Goal: Transaction & Acquisition: Purchase product/service

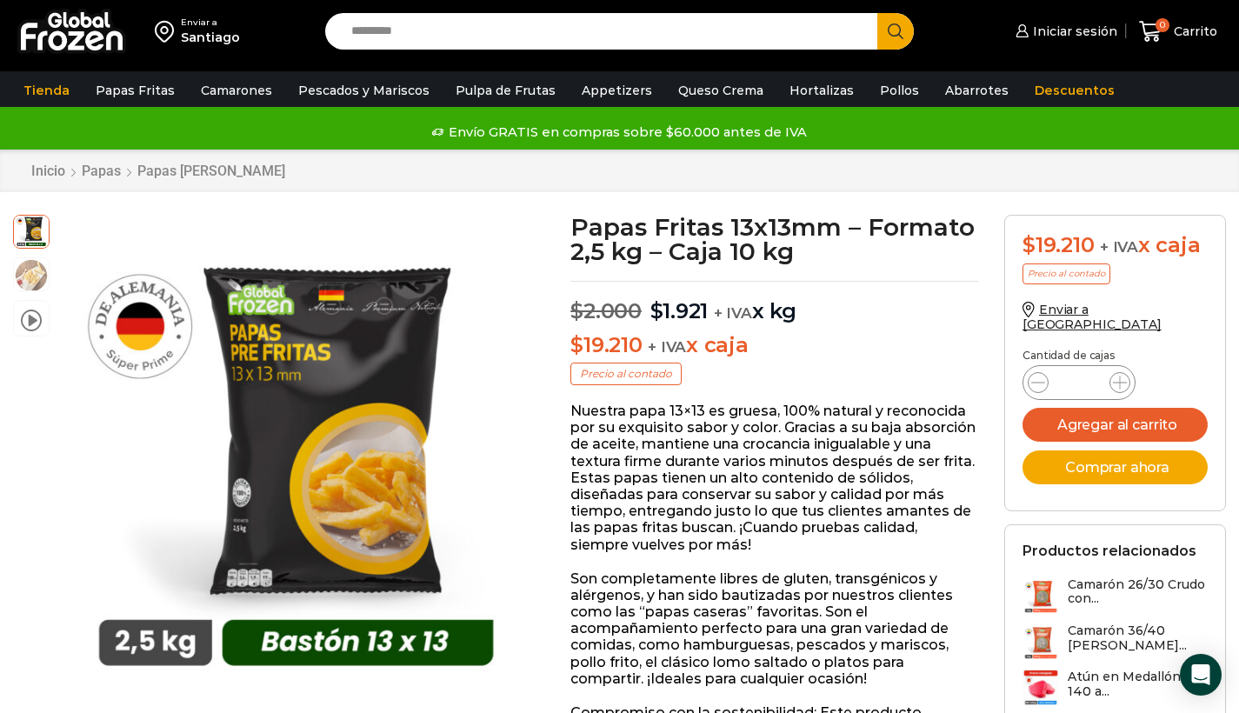
click at [417, 31] on input "Search input" at bounding box center [605, 31] width 527 height 37
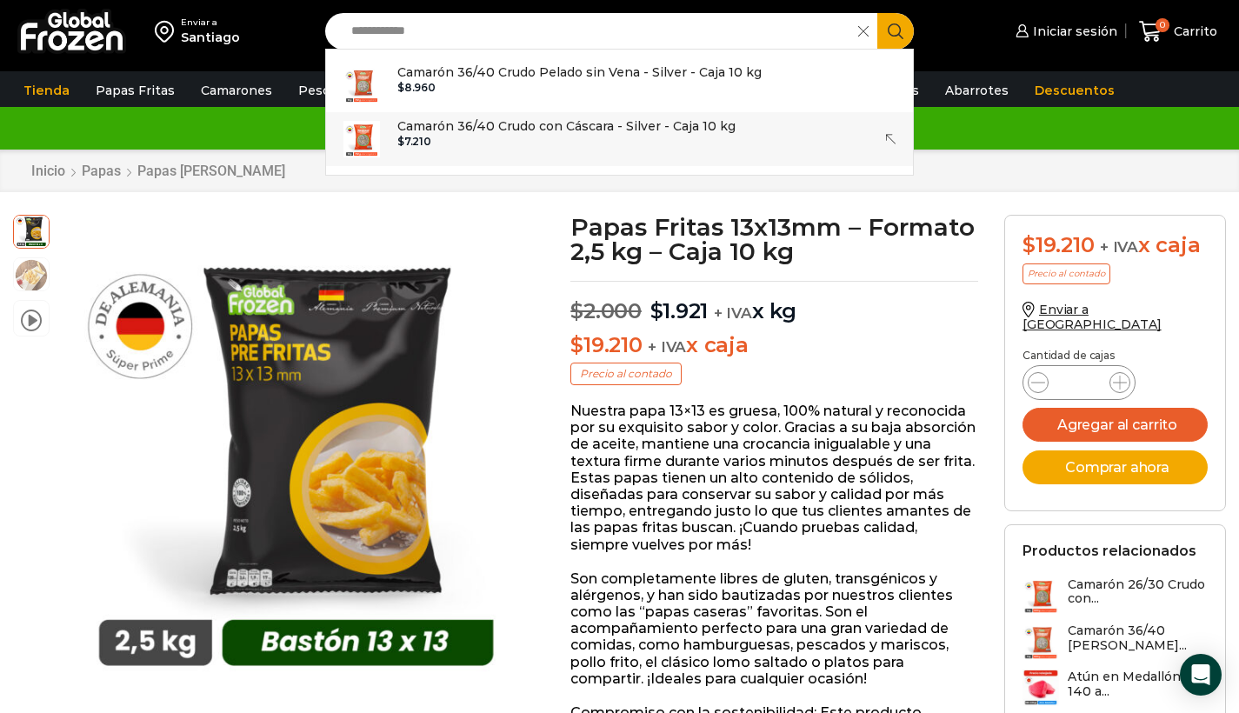
click at [548, 139] on div "$ 7.210" at bounding box center [566, 142] width 338 height 12
type input "**********"
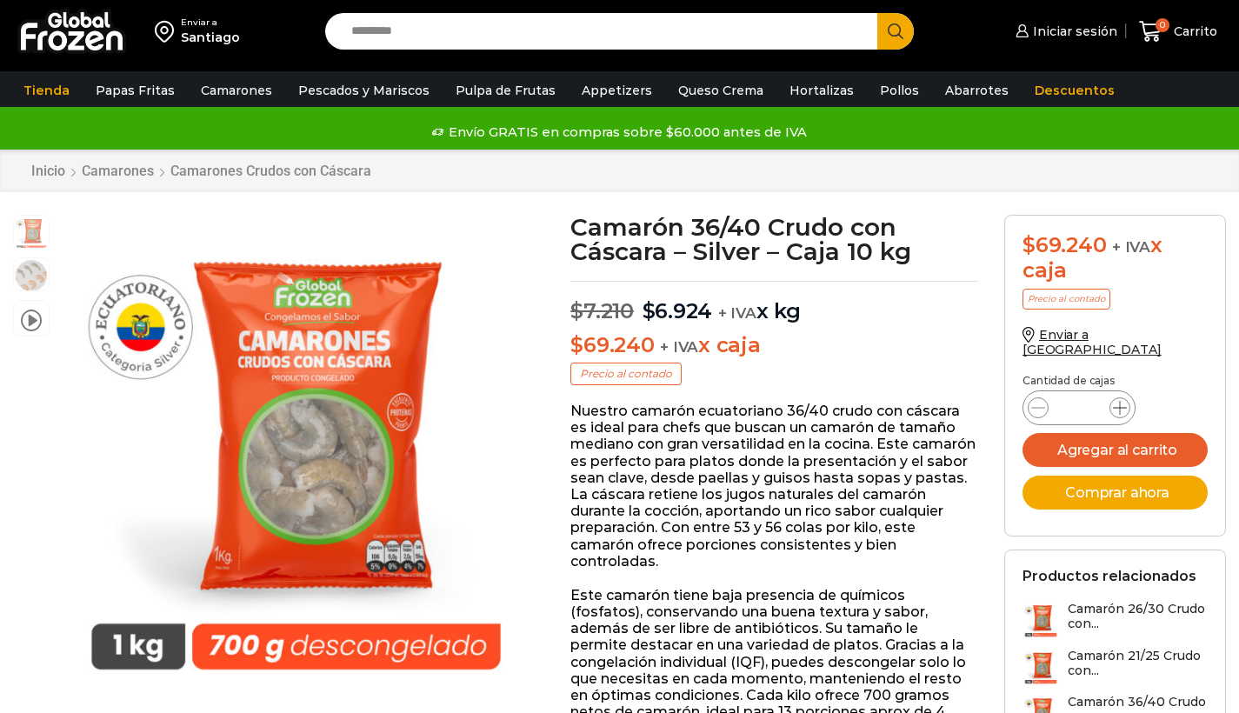
click at [1120, 401] on icon at bounding box center [1120, 408] width 14 height 14
type input "*"
click at [1140, 436] on button "Agregar al carrito" at bounding box center [1114, 450] width 185 height 34
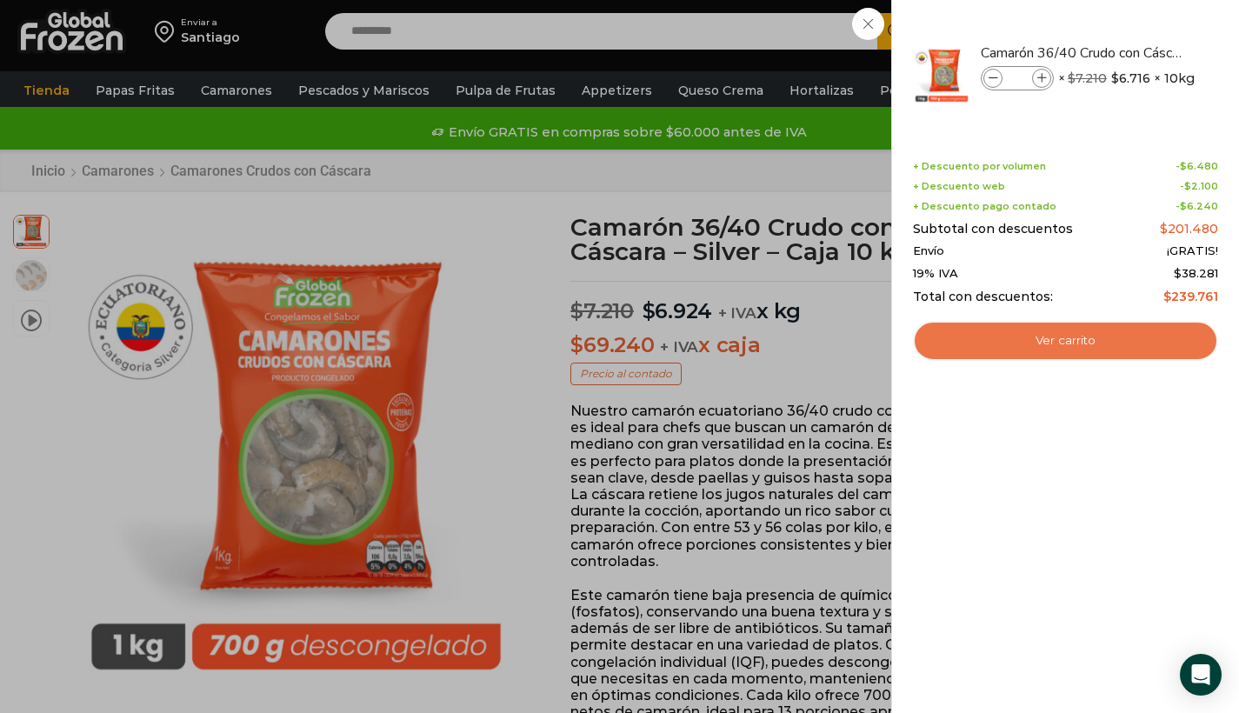
click at [1093, 340] on link "Ver carrito" at bounding box center [1065, 341] width 305 height 40
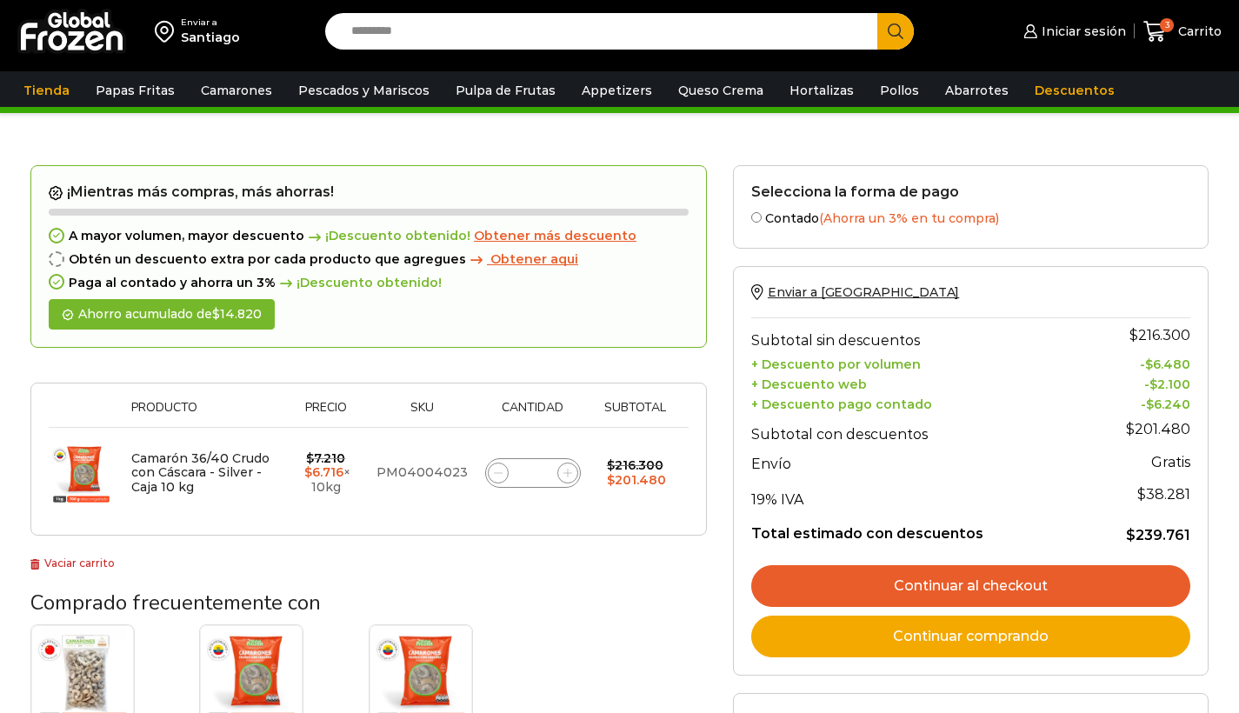
scroll to position [143, 0]
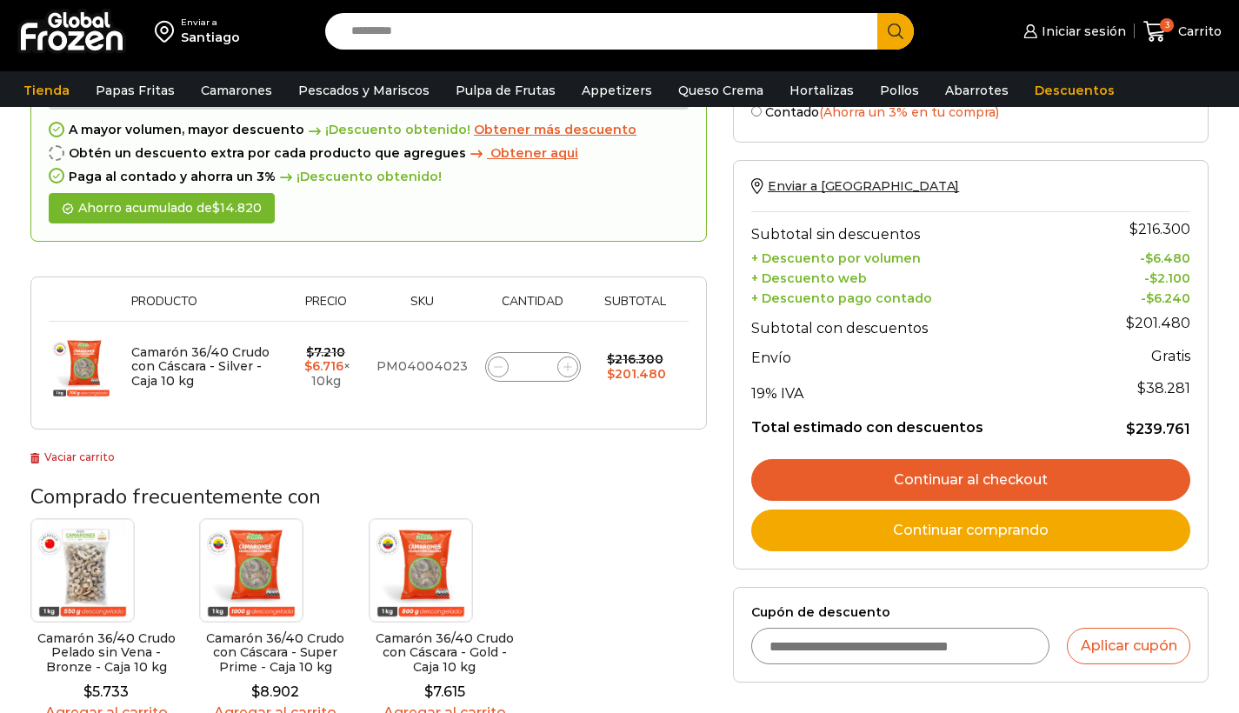
click at [822, 639] on input "Cupón de descuento" at bounding box center [900, 646] width 299 height 37
type input "*********"
click at [1100, 644] on button "Aplicar cupón" at bounding box center [1128, 646] width 123 height 37
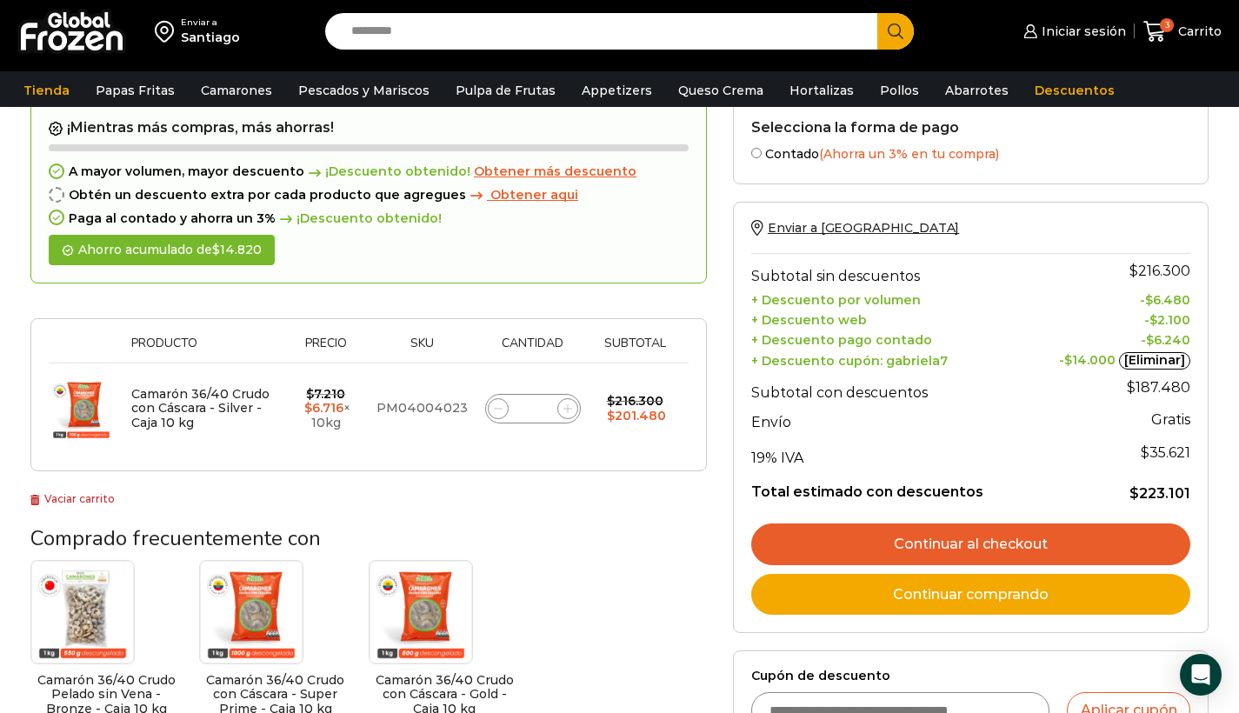
click at [1161, 354] on link "[Eliminar]" at bounding box center [1154, 360] width 71 height 17
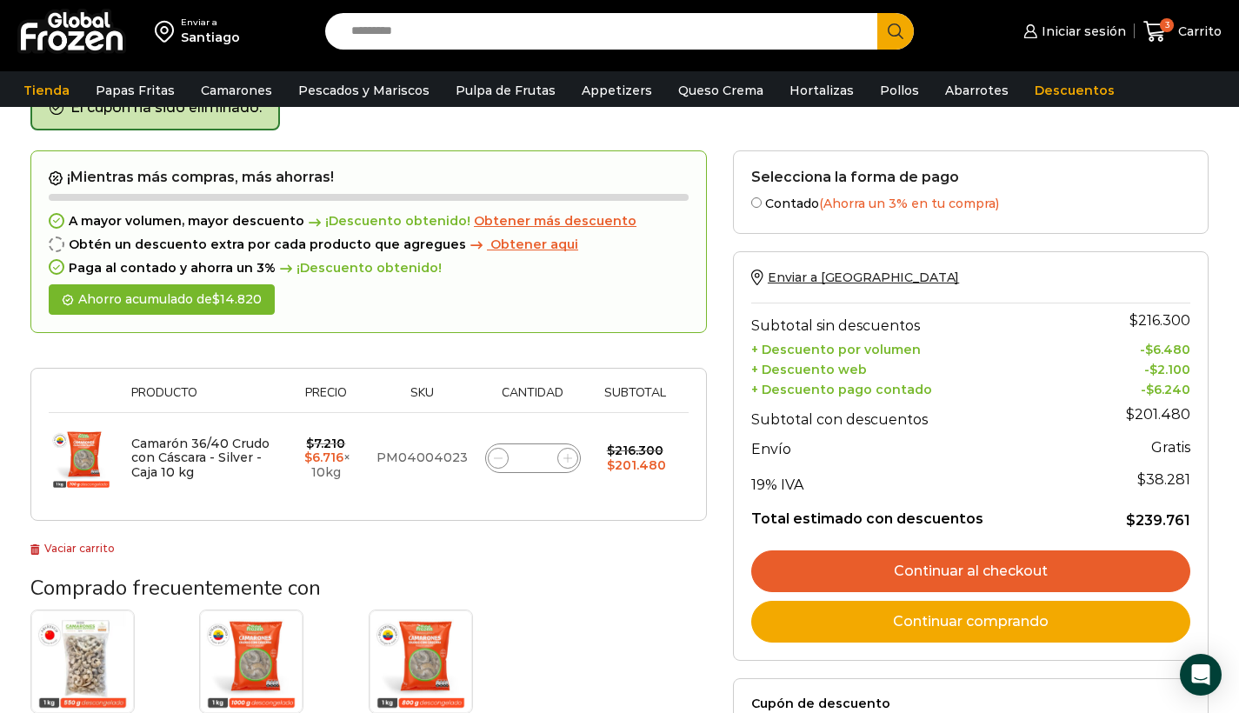
scroll to position [98, 0]
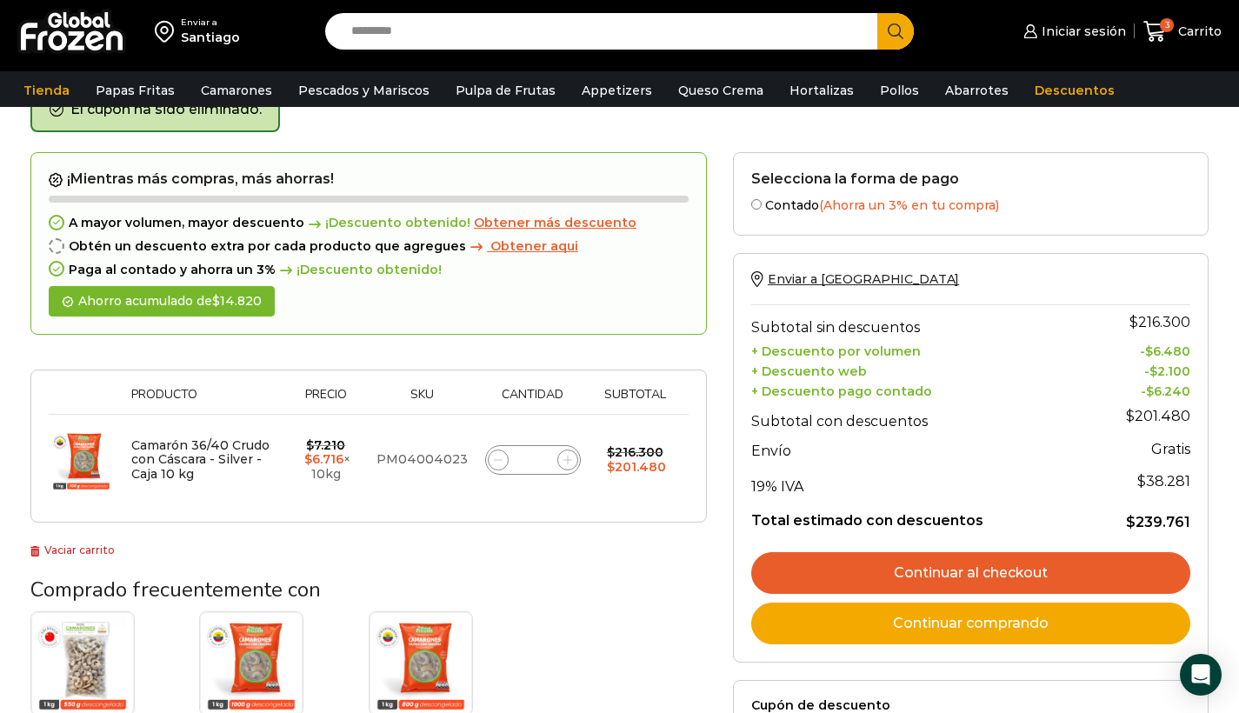
click at [409, 44] on input "Search input" at bounding box center [605, 31] width 527 height 37
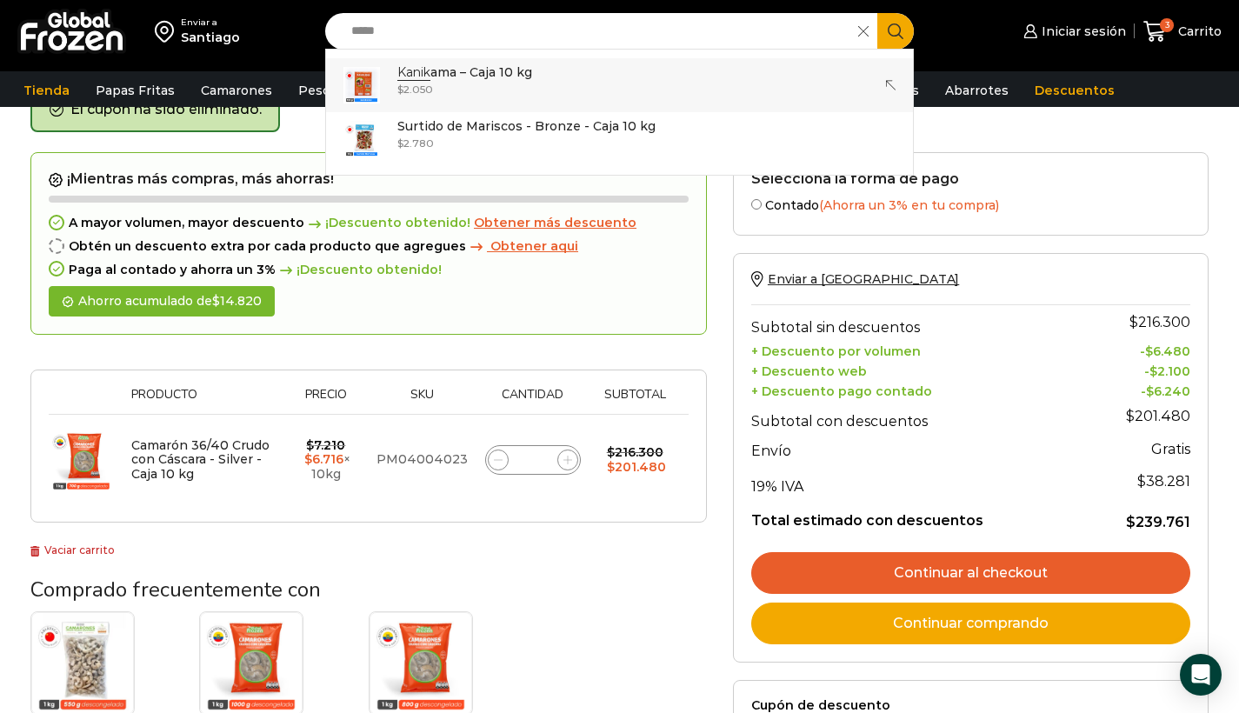
click at [414, 78] on strong "Kanik" at bounding box center [413, 72] width 33 height 17
type input "**********"
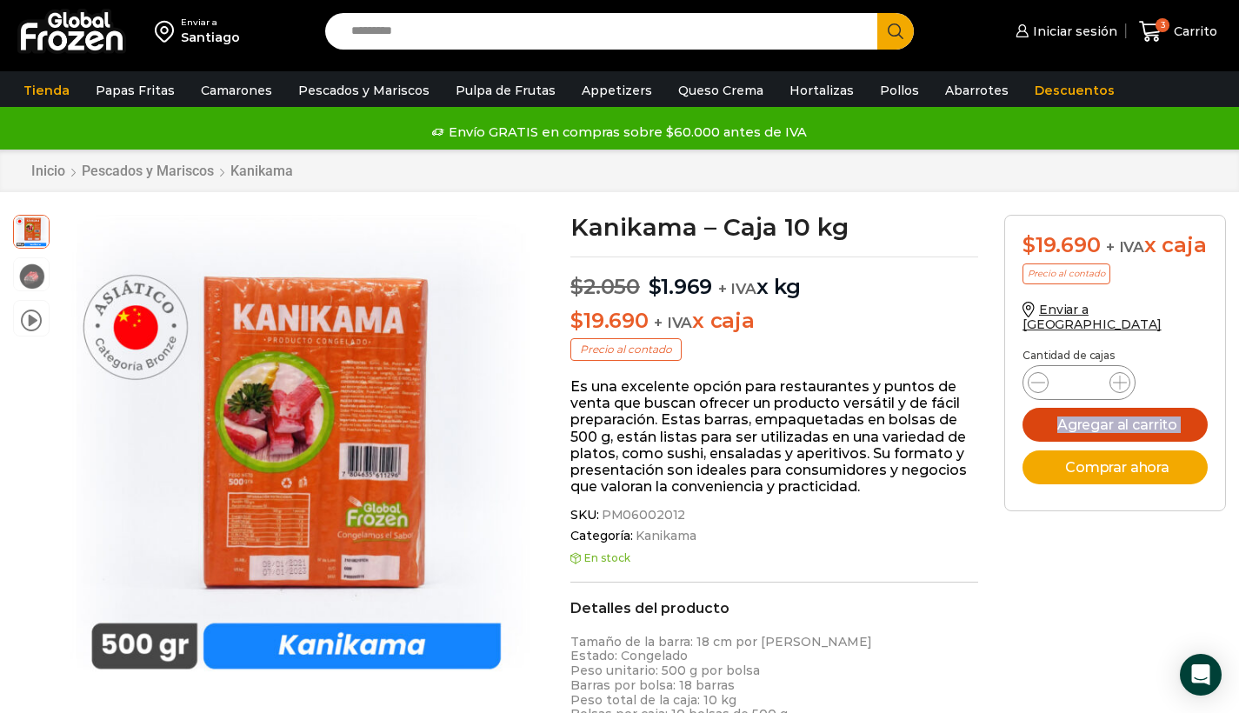
click at [1122, 439] on button "Agregar al carrito" at bounding box center [1114, 425] width 185 height 34
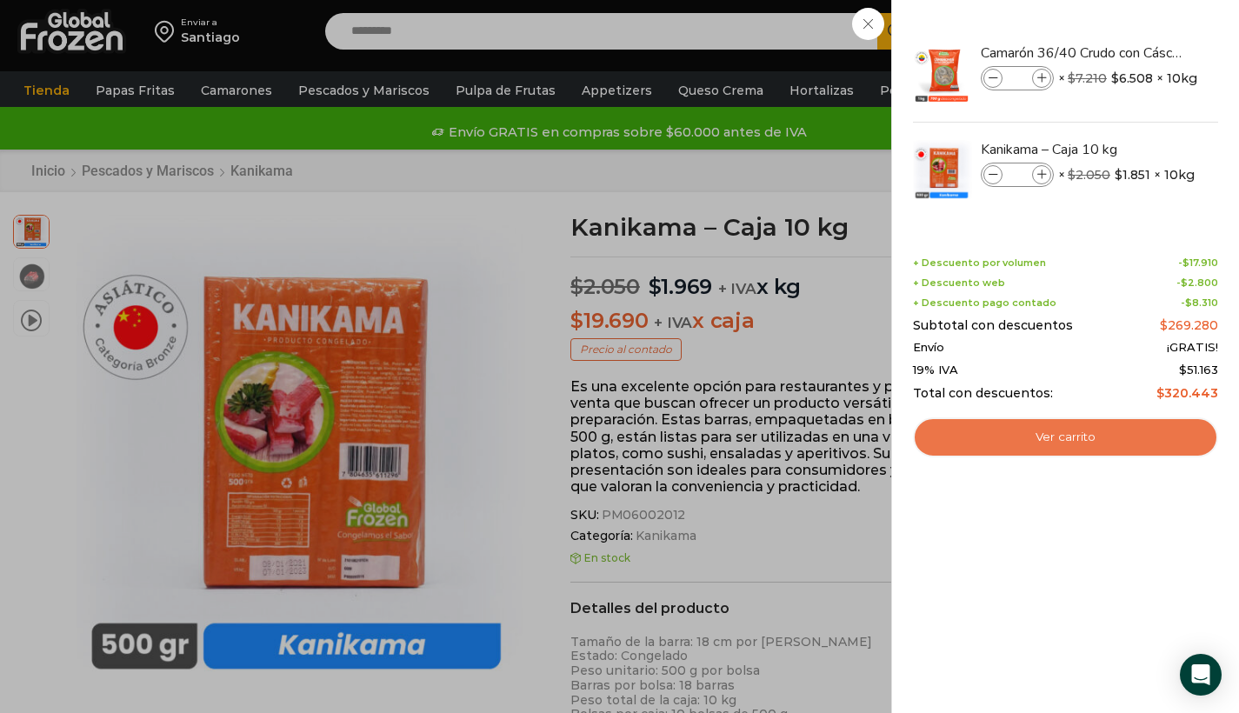
click at [1110, 427] on link "Ver carrito" at bounding box center [1065, 437] width 305 height 40
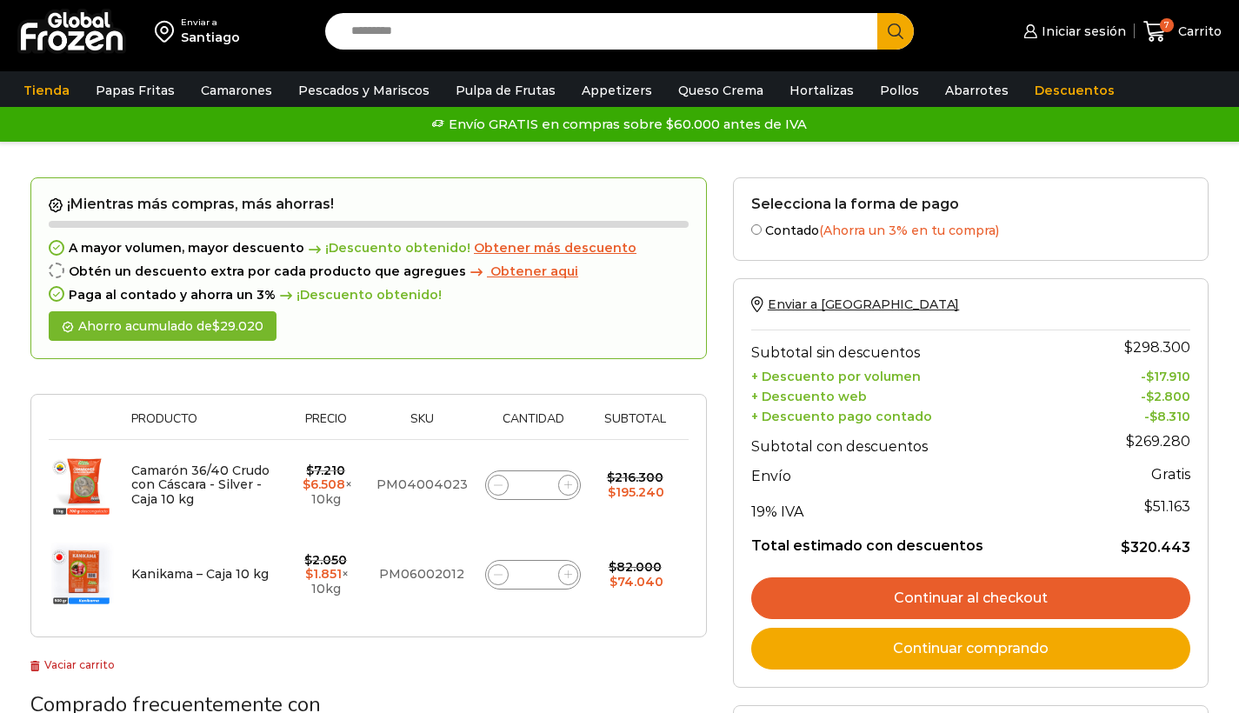
click at [407, 34] on input "Search input" at bounding box center [605, 31] width 527 height 37
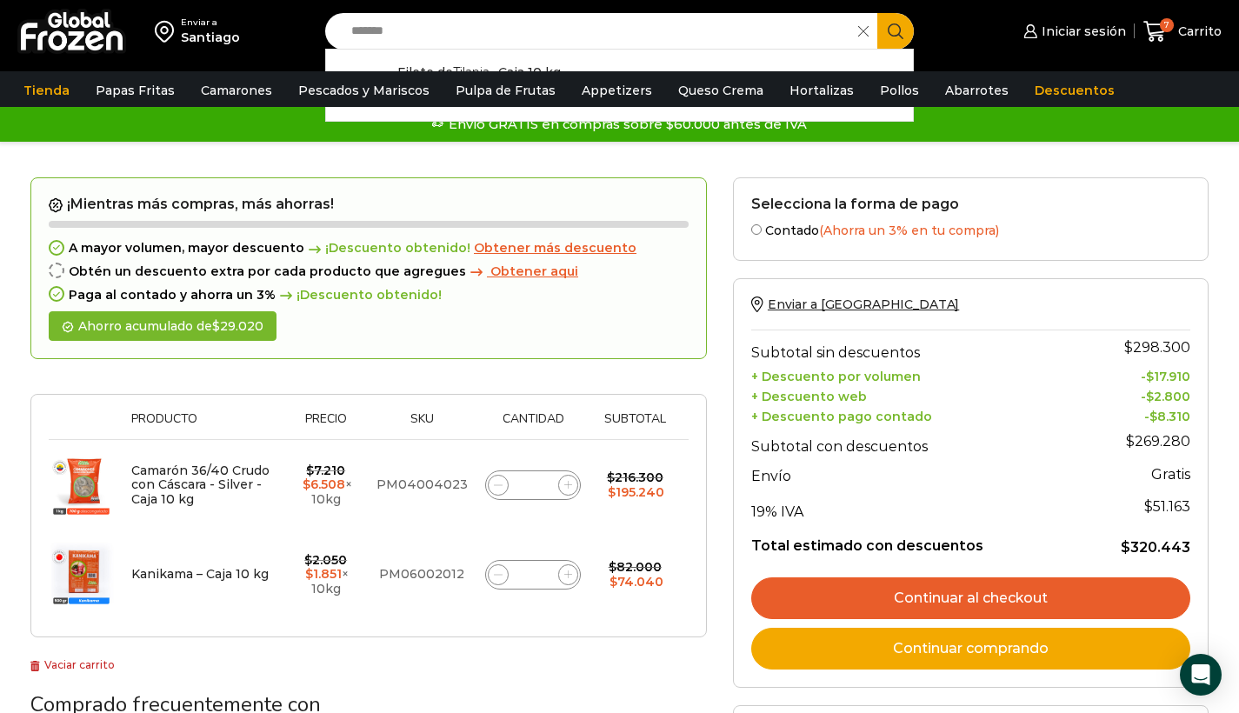
type input "*******"
click at [882, 26] on button "Search" at bounding box center [895, 31] width 37 height 37
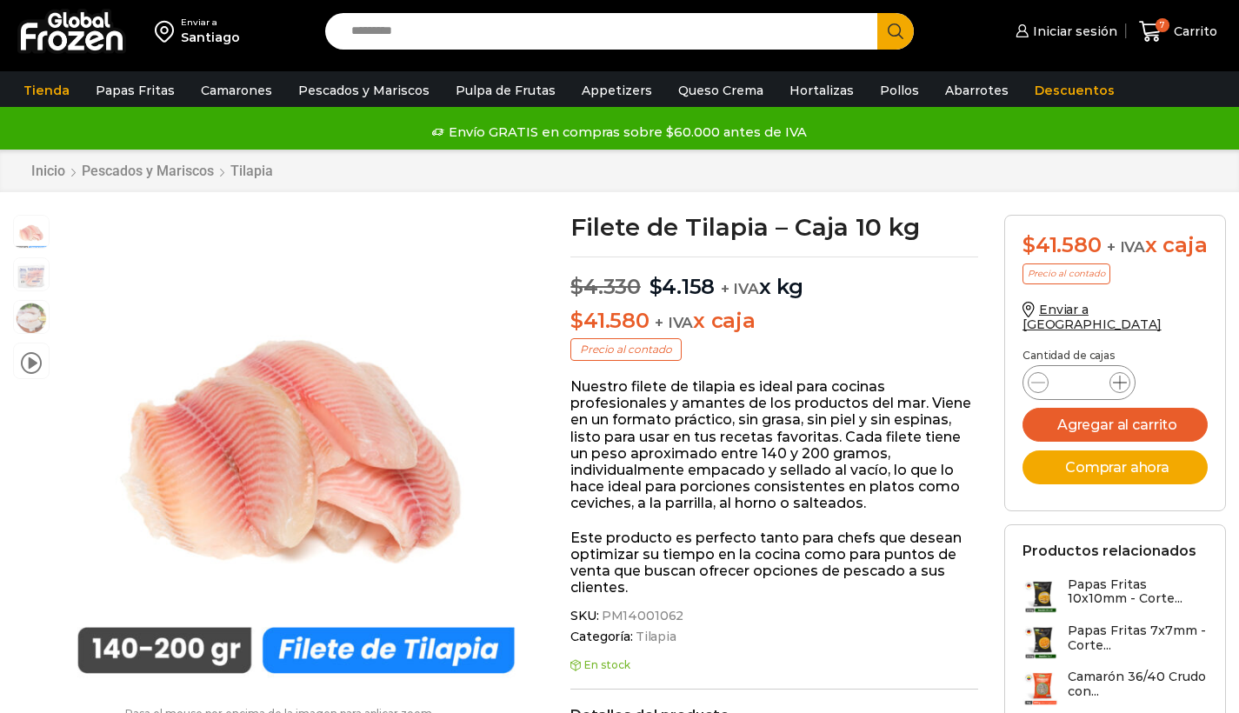
click at [1117, 388] on icon at bounding box center [1120, 382] width 14 height 14
type input "*"
click at [1120, 430] on button "Agregar al carrito" at bounding box center [1114, 425] width 185 height 34
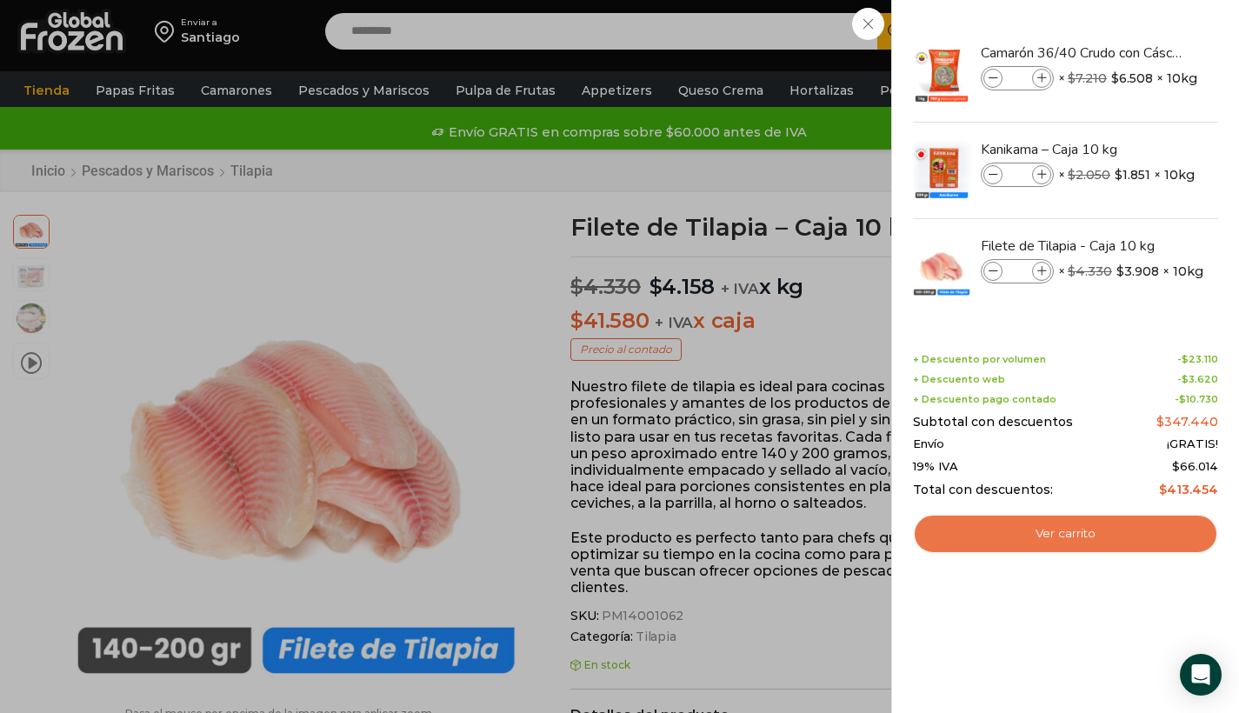
click at [1063, 527] on link "Ver carrito" at bounding box center [1065, 534] width 305 height 40
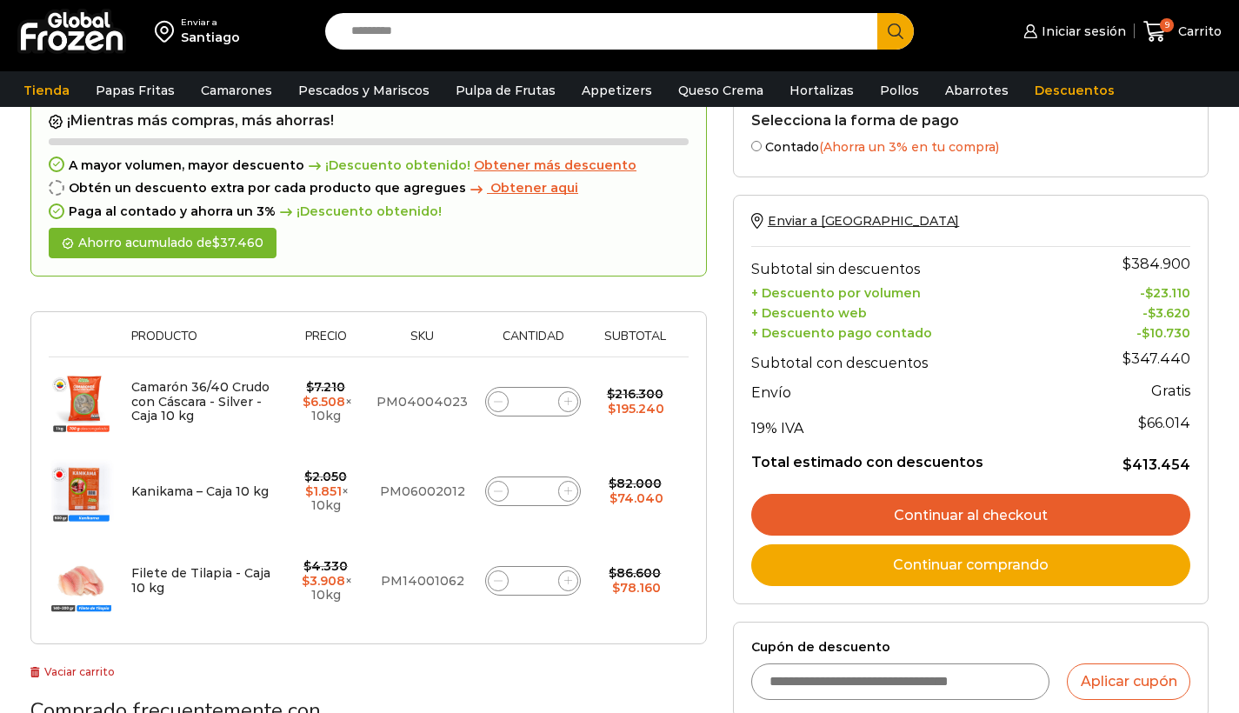
scroll to position [115, 0]
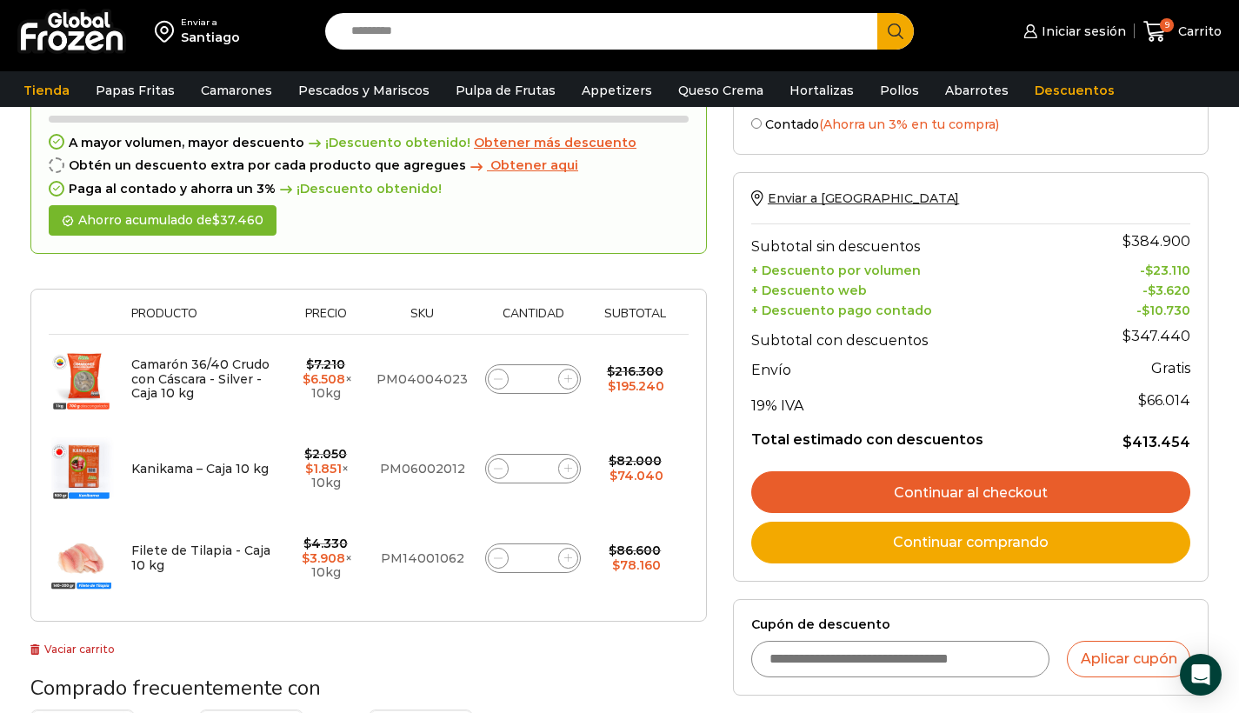
click at [564, 555] on icon at bounding box center [568, 558] width 8 height 8
type input "*"
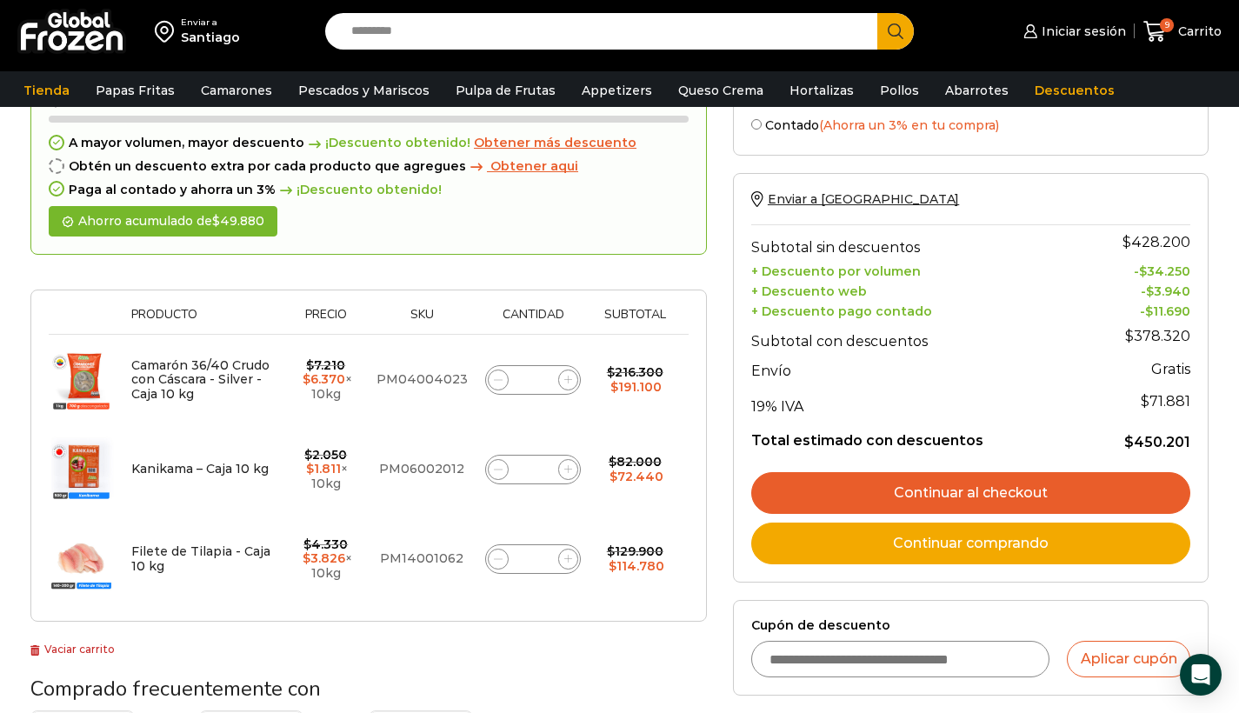
scroll to position [216, 0]
